Goal: Task Accomplishment & Management: Manage account settings

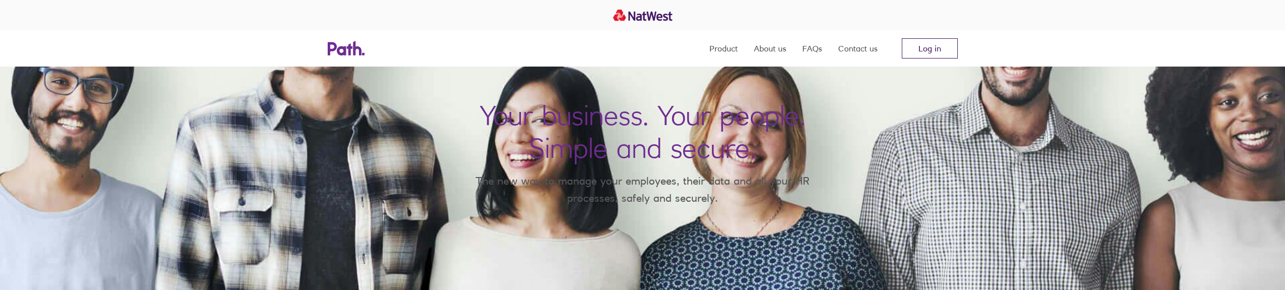
click at [954, 50] on link "Log in" at bounding box center [930, 48] width 56 height 20
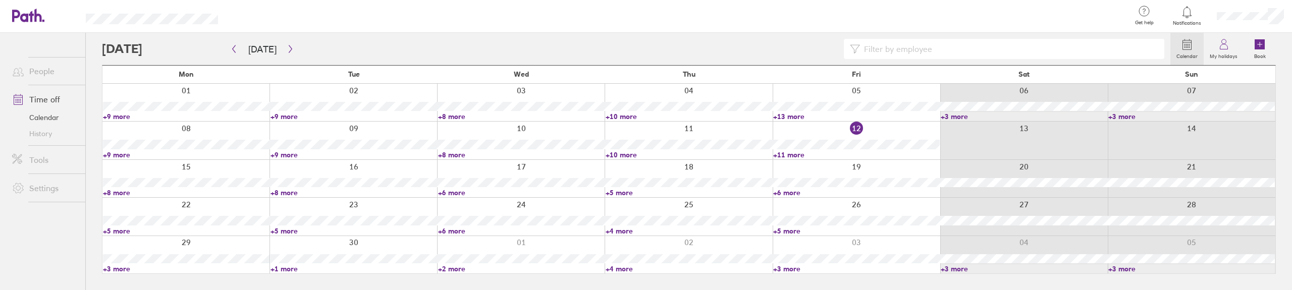
click at [114, 191] on link "+8 more" at bounding box center [186, 192] width 167 height 9
click at [286, 191] on link "+8 more" at bounding box center [353, 192] width 166 height 9
click at [286, 191] on link "+8 more" at bounding box center [354, 192] width 167 height 9
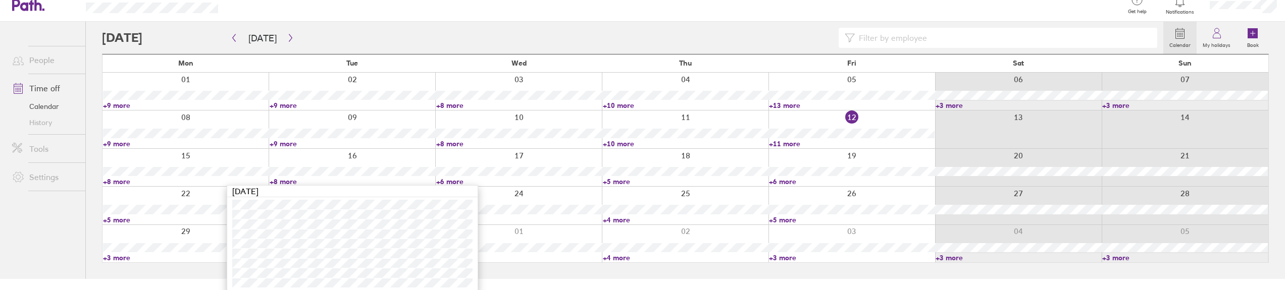
scroll to position [14, 0]
click at [448, 176] on link "+6 more" at bounding box center [519, 178] width 166 height 9
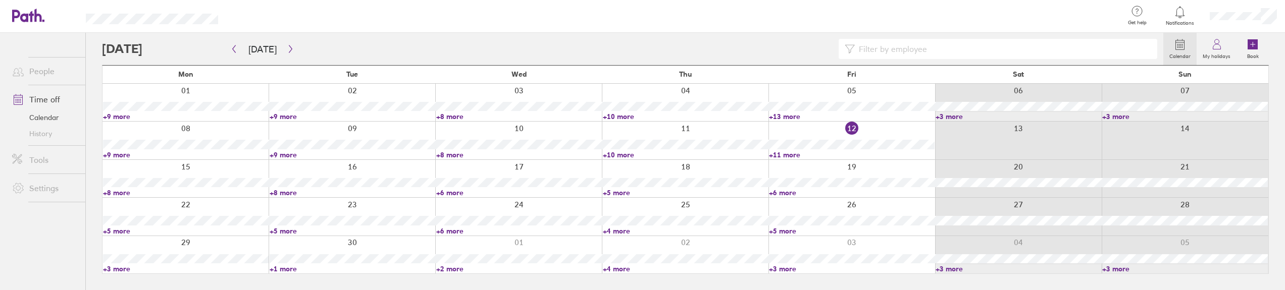
scroll to position [0, 0]
click at [450, 192] on link "+6 more" at bounding box center [521, 192] width 167 height 9
click at [456, 192] on link "+6 more" at bounding box center [521, 192] width 167 height 9
click at [116, 232] on link "+5 more" at bounding box center [186, 231] width 167 height 9
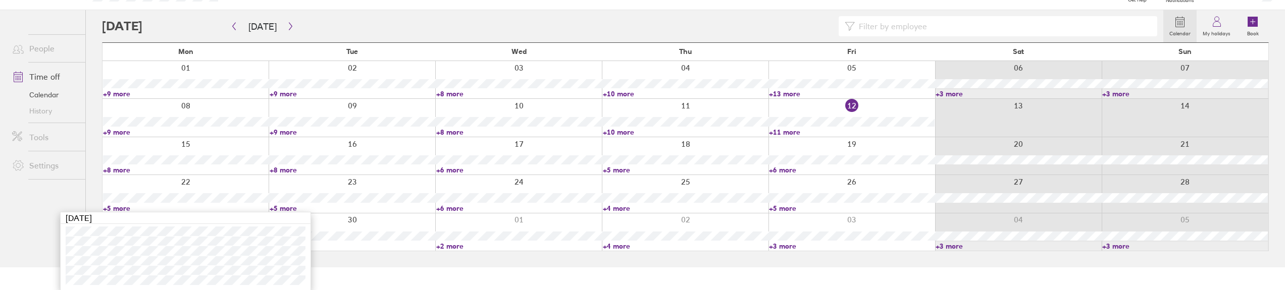
scroll to position [23, 0]
click at [450, 267] on html "Get help FAQs Contact us Notifications My profile Sign out People Time off Cale…" at bounding box center [642, 122] width 1285 height 290
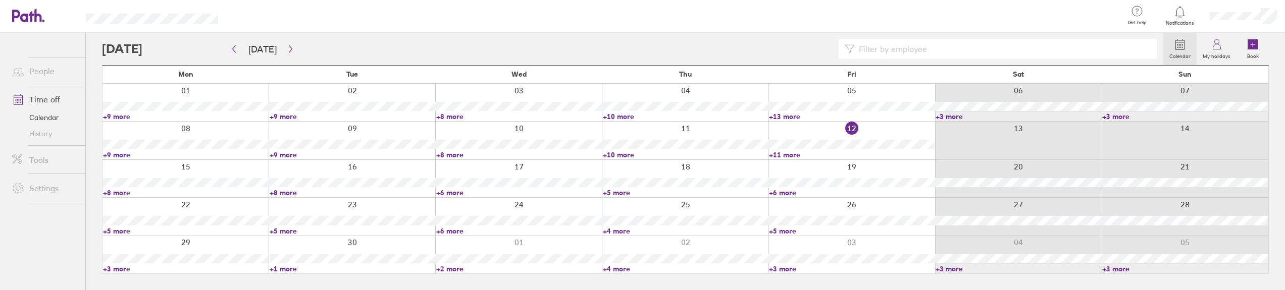
scroll to position [0, 0]
click at [118, 267] on link "+3 more" at bounding box center [186, 269] width 167 height 9
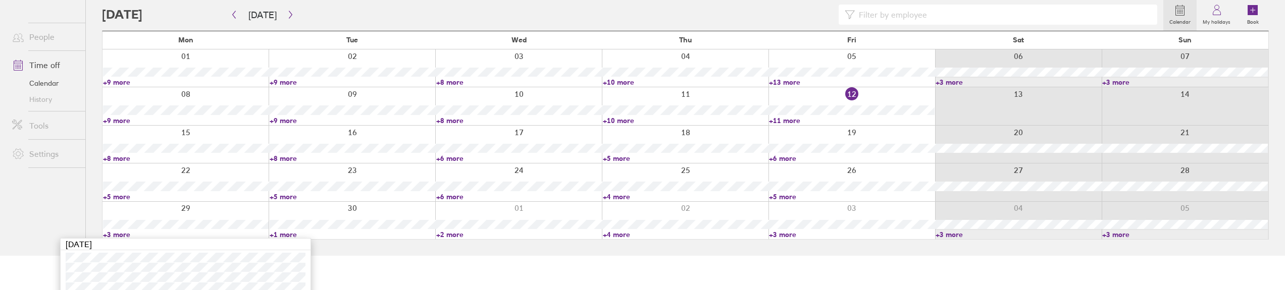
scroll to position [41, 0]
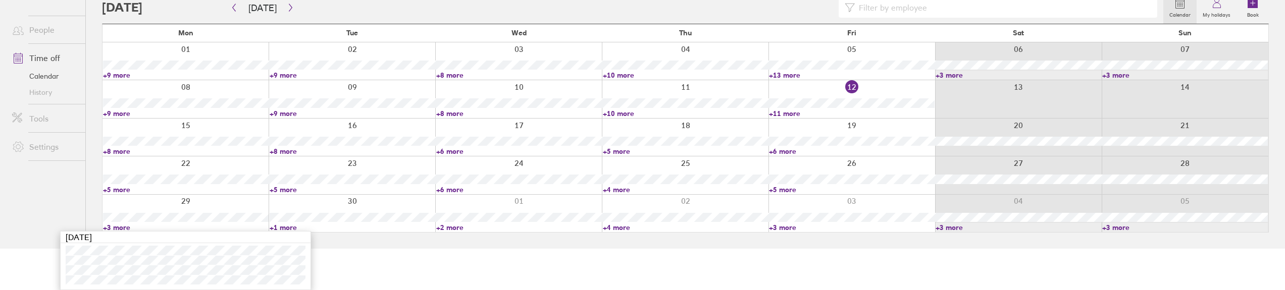
click at [289, 229] on link "+1 more" at bounding box center [353, 227] width 166 height 9
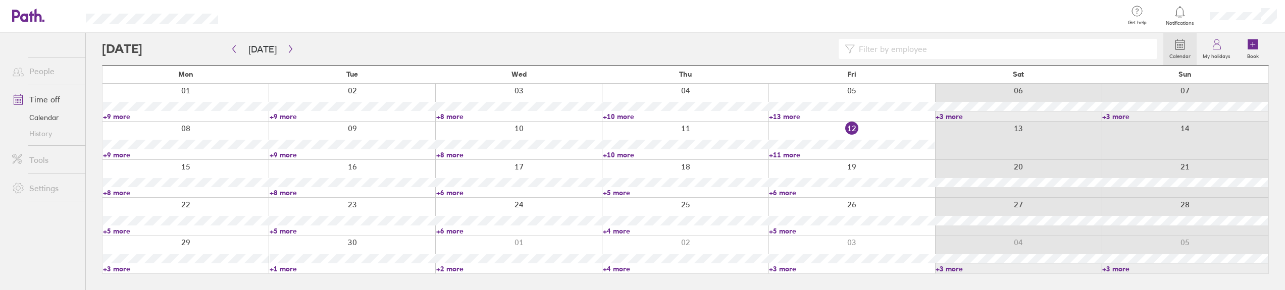
scroll to position [0, 0]
click at [283, 267] on link "+1 more" at bounding box center [354, 269] width 167 height 9
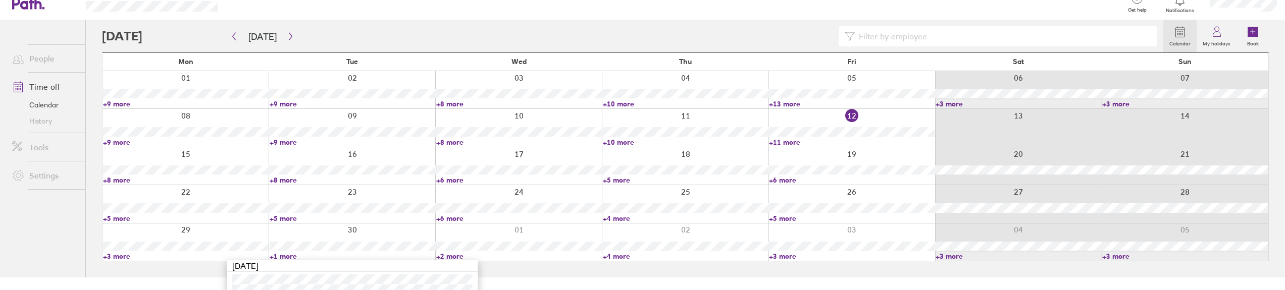
scroll to position [22, 0]
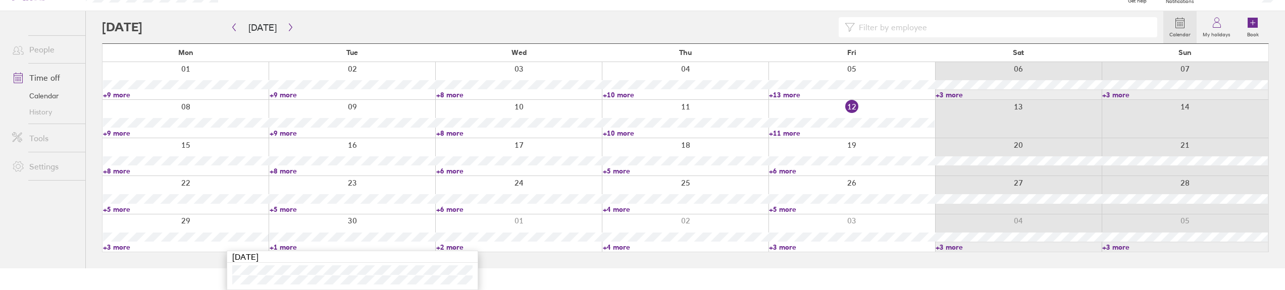
click at [449, 248] on link "+2 more" at bounding box center [519, 247] width 166 height 9
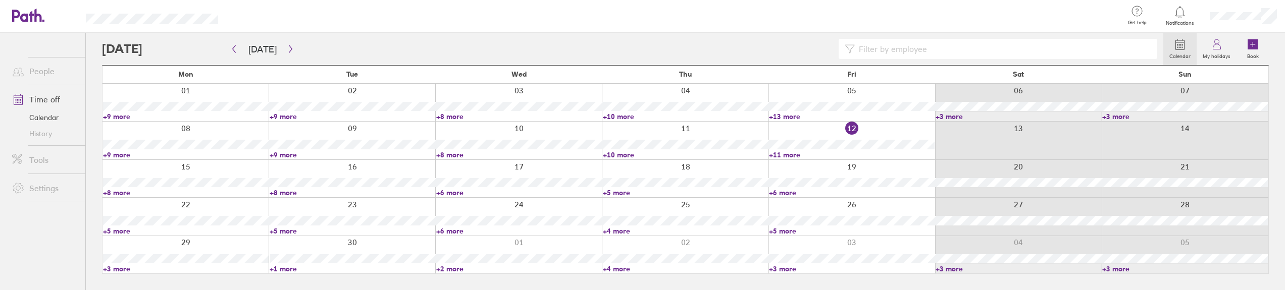
scroll to position [0, 0]
click at [450, 246] on div at bounding box center [521, 254] width 168 height 37
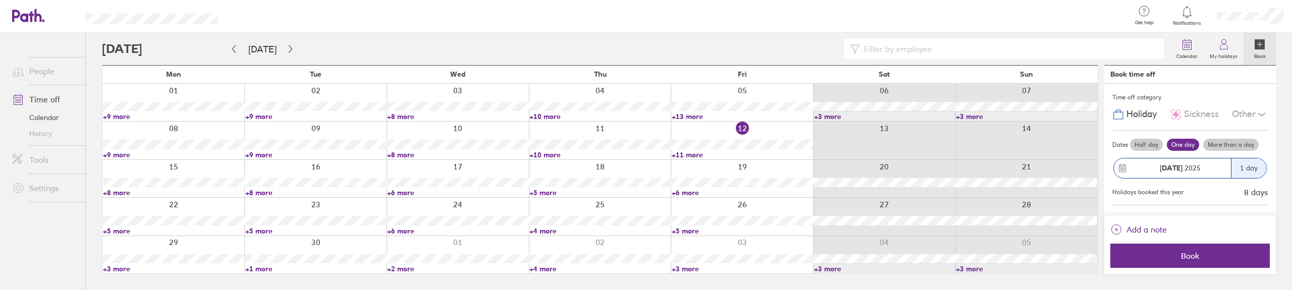
click at [398, 268] on link "+2 more" at bounding box center [457, 269] width 141 height 9
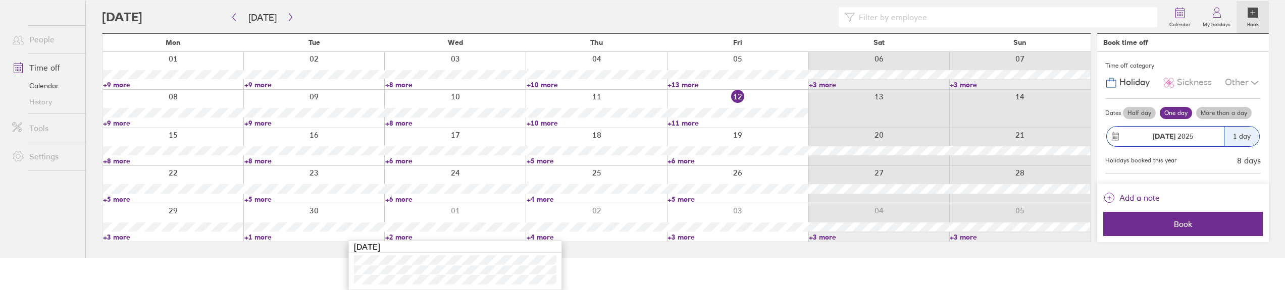
click at [533, 237] on link "+4 more" at bounding box center [597, 237] width 140 height 9
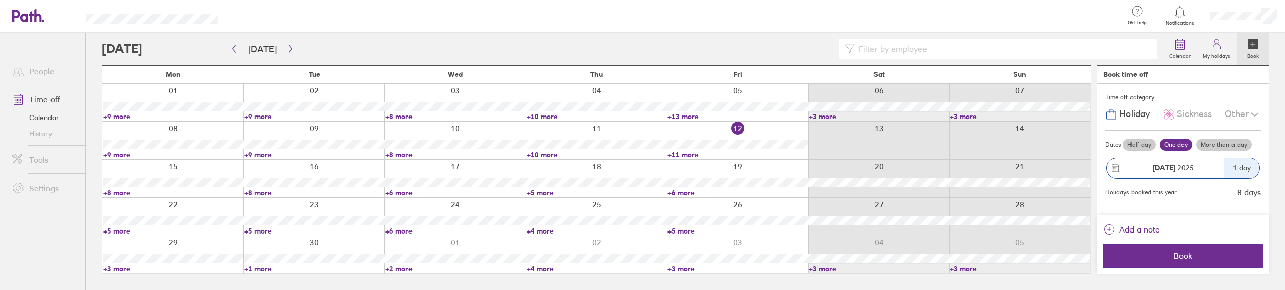
scroll to position [0, 0]
click at [544, 271] on link "+4 more" at bounding box center [600, 269] width 141 height 9
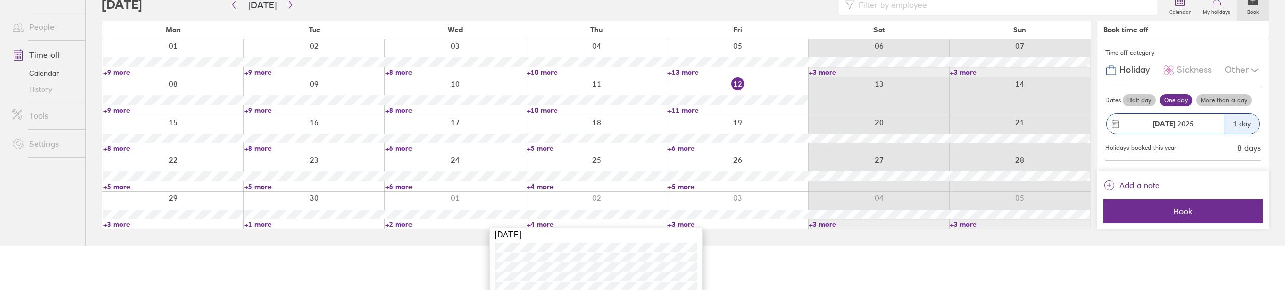
scroll to position [51, 0]
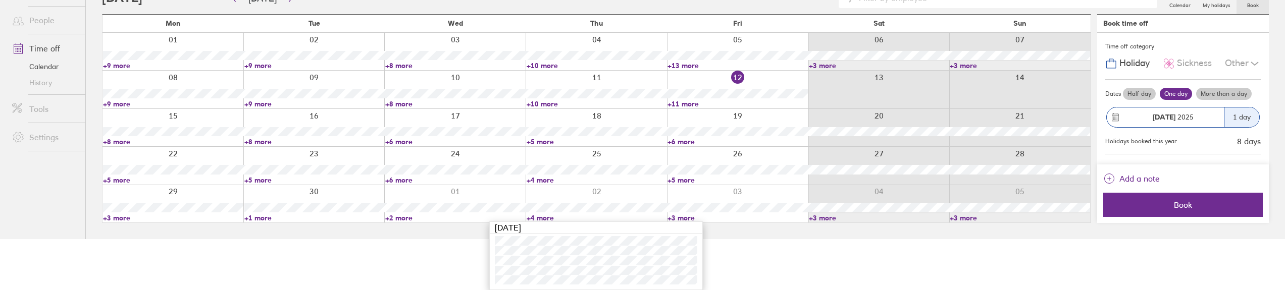
click at [672, 217] on link "+3 more" at bounding box center [737, 218] width 140 height 9
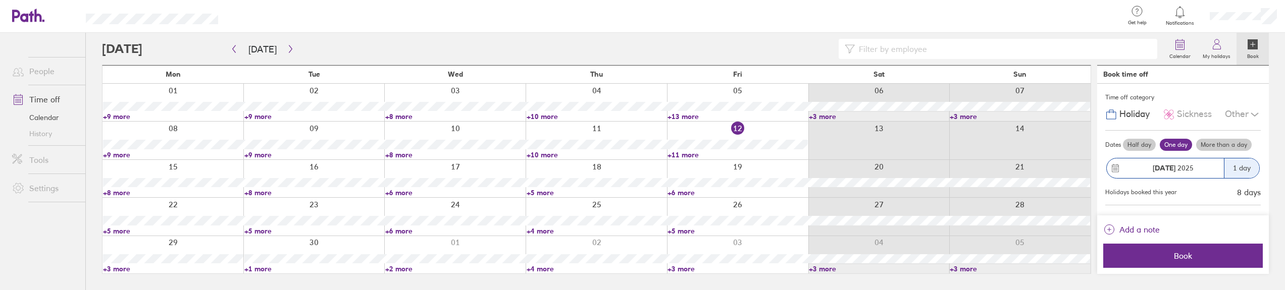
scroll to position [0, 0]
click at [688, 268] on link "+3 more" at bounding box center [742, 269] width 141 height 9
click at [291, 51] on icon "button" at bounding box center [291, 49] width 8 height 8
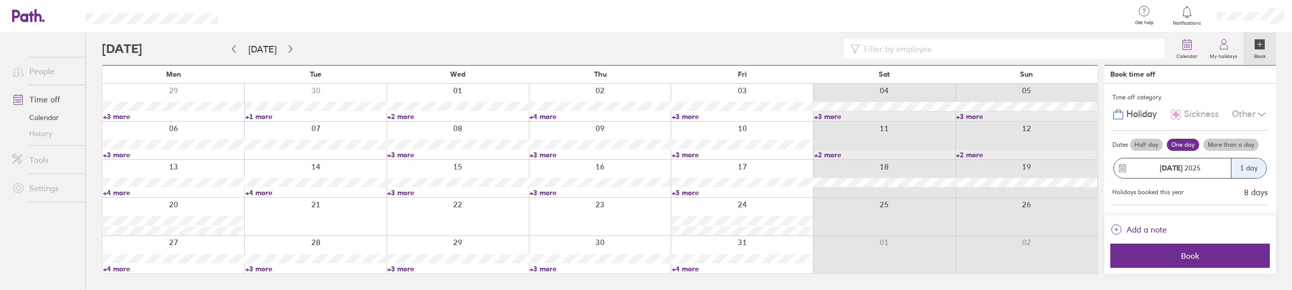
click at [113, 116] on link "+3 more" at bounding box center [173, 116] width 141 height 9
click at [266, 116] on link "+1 more" at bounding box center [315, 116] width 141 height 9
click at [403, 118] on link "+2 more" at bounding box center [457, 116] width 141 height 9
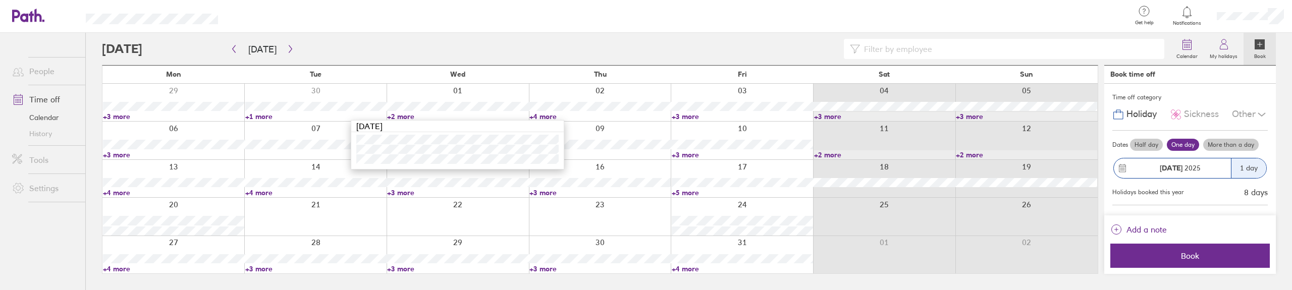
click at [403, 118] on link "+2 more" at bounding box center [457, 116] width 141 height 9
click at [535, 116] on link "+4 more" at bounding box center [600, 116] width 141 height 9
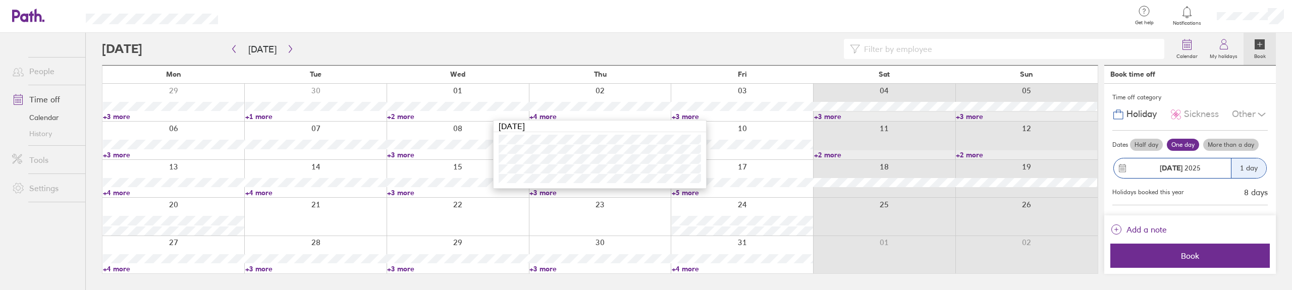
click at [536, 115] on link "+4 more" at bounding box center [600, 116] width 141 height 9
click at [118, 154] on link "+3 more" at bounding box center [173, 154] width 141 height 9
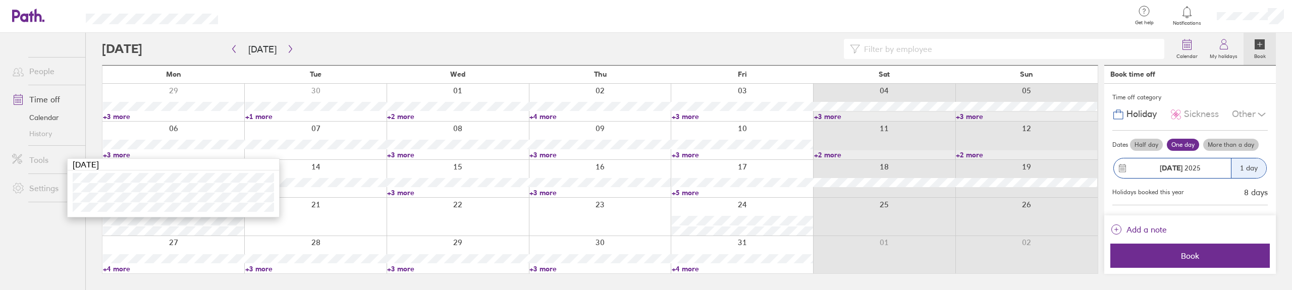
click at [306, 154] on div at bounding box center [315, 140] width 142 height 37
click at [113, 191] on link "+4 more" at bounding box center [173, 192] width 141 height 9
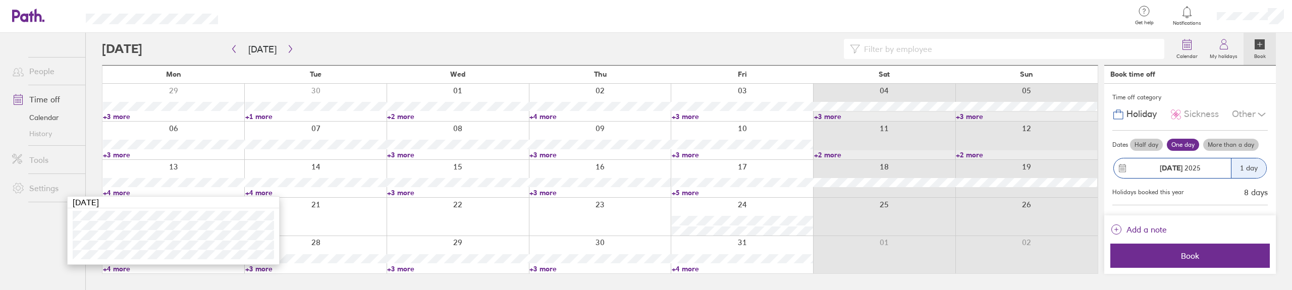
click at [257, 193] on link "+4 more" at bounding box center [315, 192] width 141 height 9
click at [395, 193] on link "+3 more" at bounding box center [457, 192] width 141 height 9
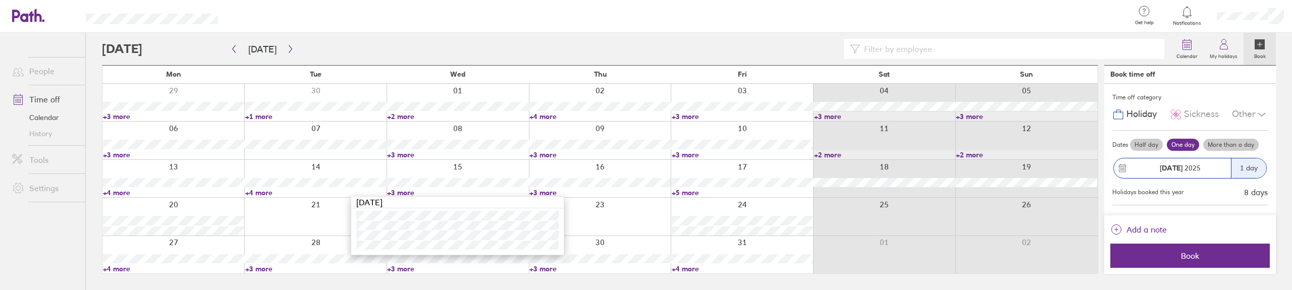
click at [552, 194] on link "+3 more" at bounding box center [600, 192] width 141 height 9
click at [549, 192] on link "+3 more" at bounding box center [600, 192] width 141 height 9
click at [116, 266] on link "+4 more" at bounding box center [173, 269] width 141 height 9
click at [121, 266] on link "+4 more" at bounding box center [173, 269] width 141 height 9
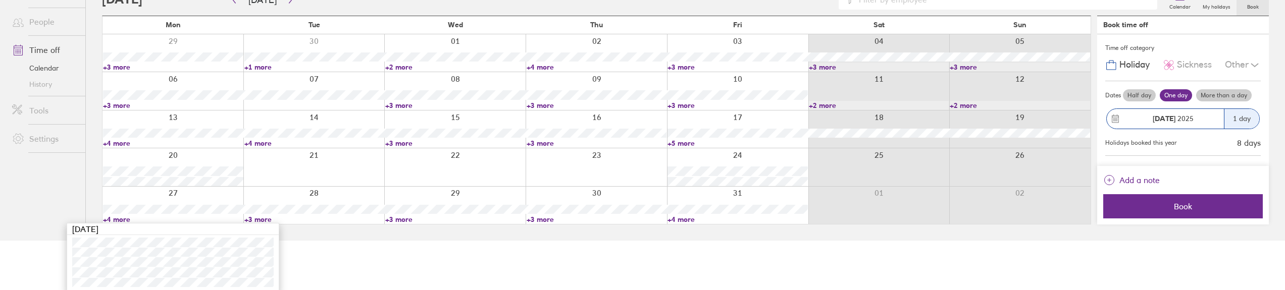
scroll to position [52, 0]
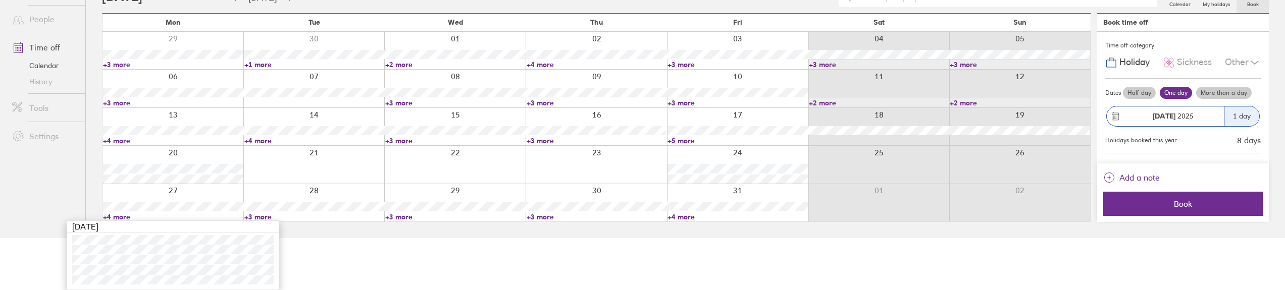
click at [256, 218] on link "+3 more" at bounding box center [314, 217] width 140 height 9
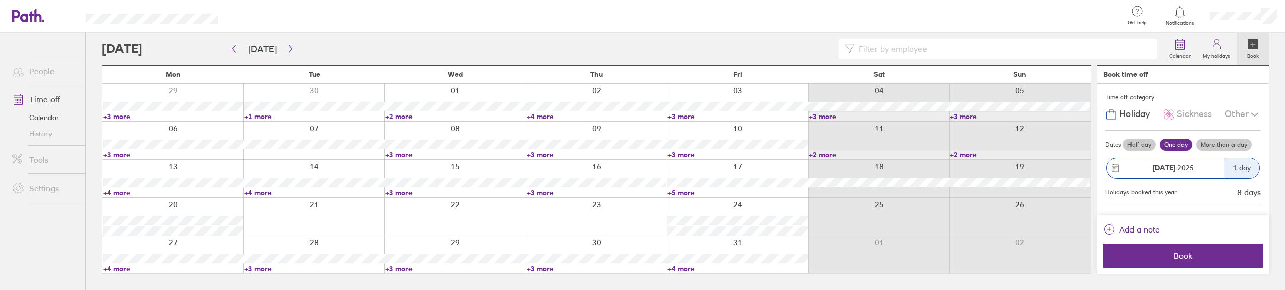
scroll to position [0, 0]
click at [265, 268] on link "+3 more" at bounding box center [315, 269] width 141 height 9
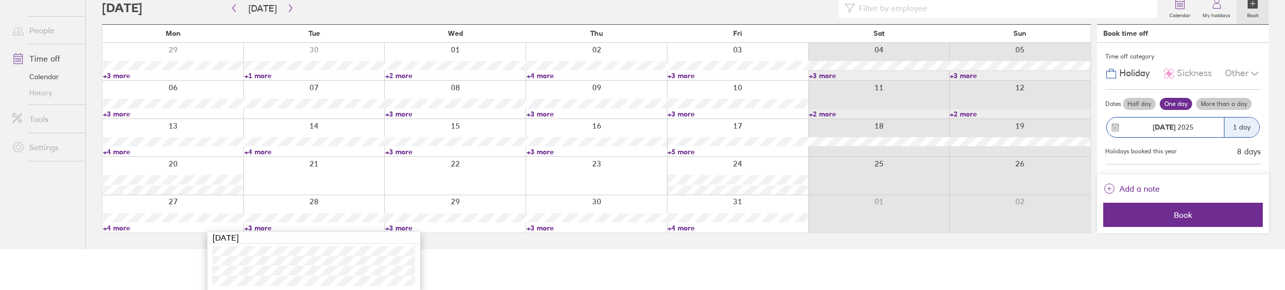
scroll to position [42, 0]
click at [405, 228] on link "+3 more" at bounding box center [455, 226] width 140 height 9
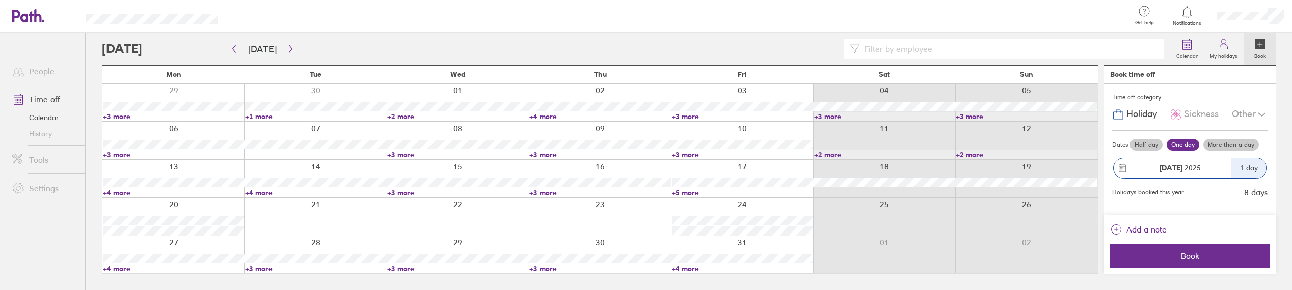
click at [399, 269] on link "+3 more" at bounding box center [457, 269] width 141 height 9
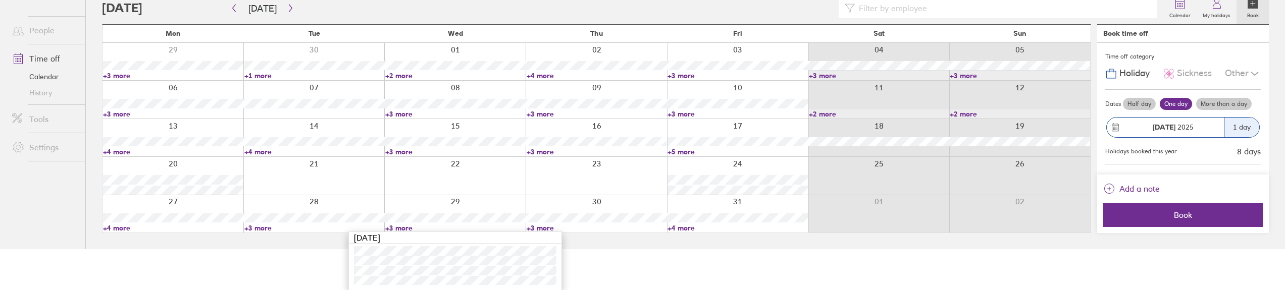
scroll to position [41, 0]
click at [539, 227] on link "+3 more" at bounding box center [597, 227] width 140 height 9
click at [539, 194] on div at bounding box center [595, 174] width 141 height 37
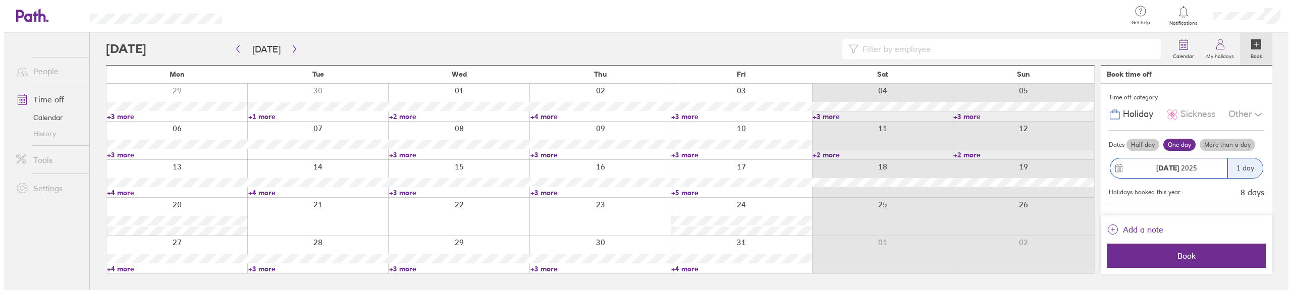
scroll to position [0, 0]
click at [289, 50] on icon "button" at bounding box center [291, 49] width 8 height 8
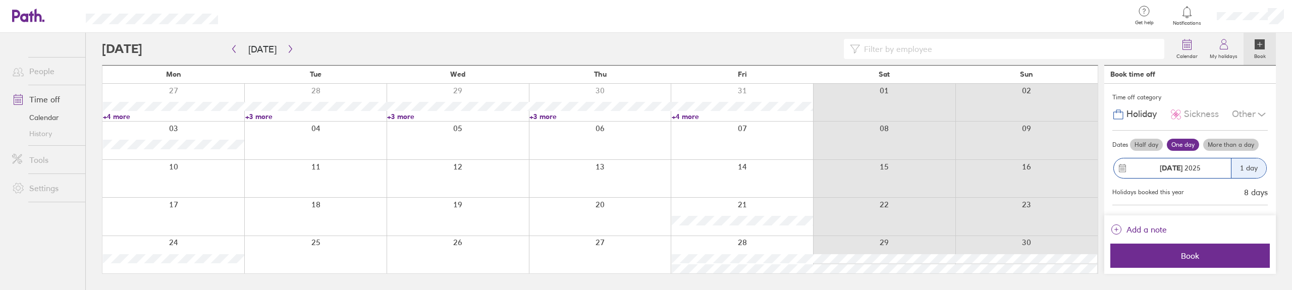
click at [117, 117] on link "+4 more" at bounding box center [173, 116] width 141 height 9
click at [269, 117] on link "+3 more" at bounding box center [315, 116] width 141 height 9
click at [399, 116] on link "+3 more" at bounding box center [457, 116] width 141 height 9
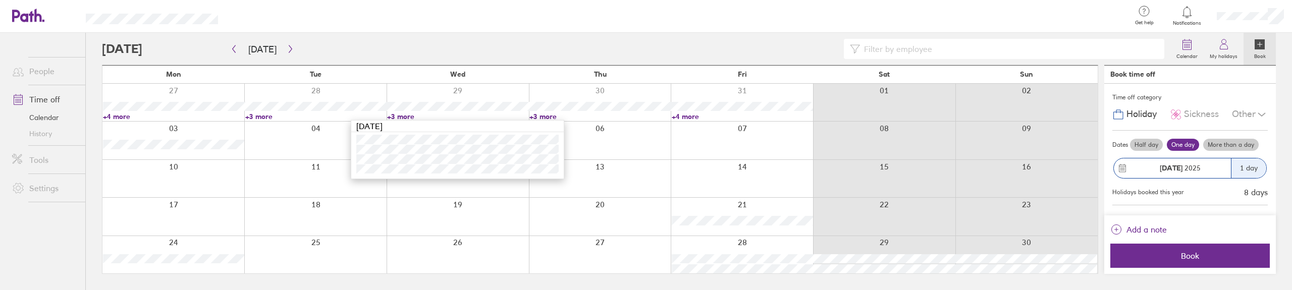
click at [399, 116] on link "+3 more" at bounding box center [457, 116] width 141 height 9
click at [540, 117] on link "+3 more" at bounding box center [600, 116] width 141 height 9
click at [116, 114] on link "+4 more" at bounding box center [173, 116] width 141 height 9
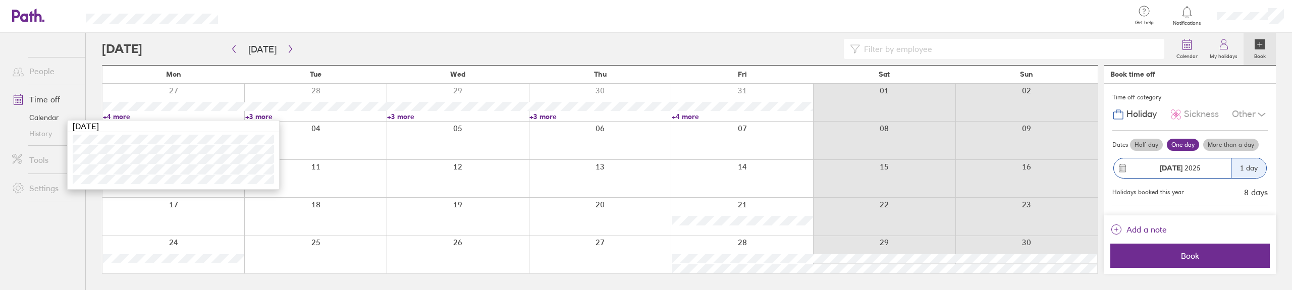
click at [116, 114] on link "+4 more" at bounding box center [173, 116] width 141 height 9
click at [118, 117] on link "+4 more" at bounding box center [173, 116] width 141 height 9
click at [290, 46] on icon "button" at bounding box center [291, 49] width 8 height 8
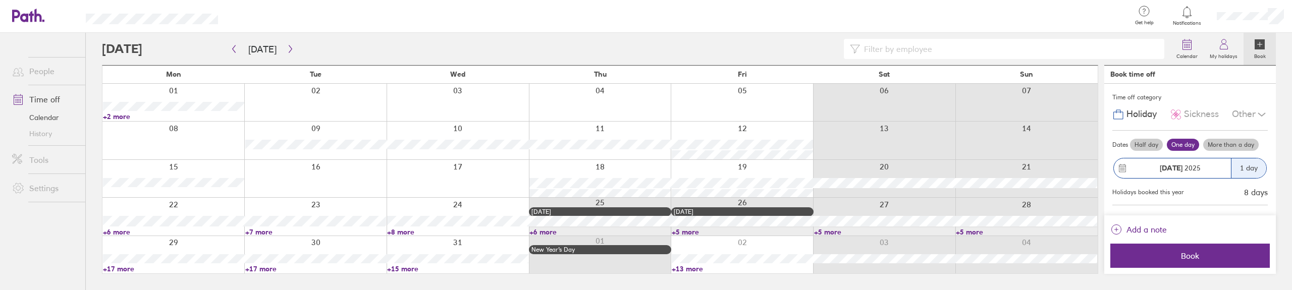
click at [117, 115] on link "+2 more" at bounding box center [173, 116] width 141 height 9
click at [237, 49] on icon "button" at bounding box center [234, 49] width 8 height 8
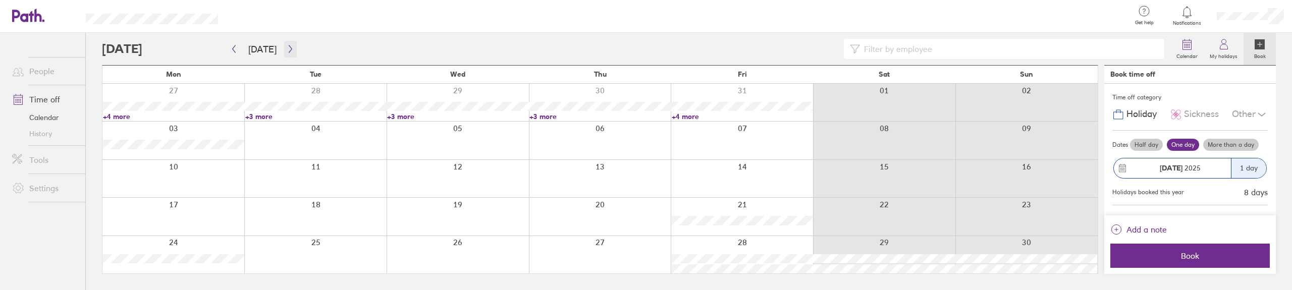
click at [287, 51] on icon "button" at bounding box center [291, 49] width 8 height 8
